Goal: Use online tool/utility: Utilize a website feature to perform a specific function

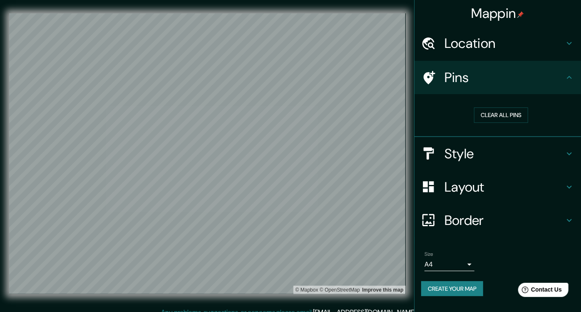
click at [570, 149] on icon at bounding box center [569, 154] width 10 height 10
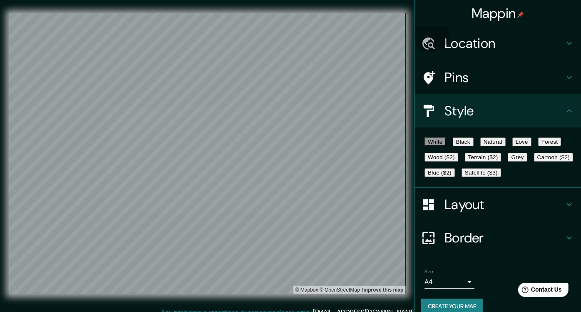
click at [472, 145] on button "Black" at bounding box center [463, 141] width 21 height 9
click at [434, 144] on button "White" at bounding box center [435, 141] width 22 height 9
click at [474, 146] on button "Black" at bounding box center [463, 141] width 21 height 9
click at [427, 146] on button "White" at bounding box center [435, 141] width 22 height 9
click at [470, 144] on button "Black" at bounding box center [463, 141] width 21 height 9
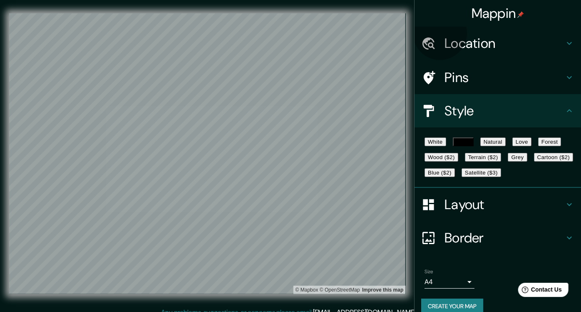
click at [506, 143] on button "Natural" at bounding box center [492, 141] width 25 height 9
click at [531, 140] on button "Love" at bounding box center [521, 141] width 19 height 9
click at [538, 146] on button "Forest" at bounding box center [549, 141] width 23 height 9
click at [534, 161] on button "Cartoon ($2)" at bounding box center [553, 157] width 39 height 9
click at [455, 177] on button "Blue ($2)" at bounding box center [439, 172] width 30 height 9
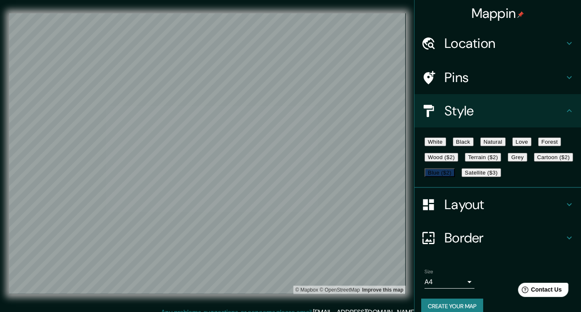
click at [461, 177] on button "Satellite ($3)" at bounding box center [481, 172] width 40 height 9
click at [501, 161] on button "Terrain ($2)" at bounding box center [483, 157] width 37 height 9
click at [470, 146] on button "Black" at bounding box center [463, 141] width 21 height 9
click at [506, 145] on button "Natural" at bounding box center [492, 141] width 25 height 9
